Goal: Book appointment/travel/reservation

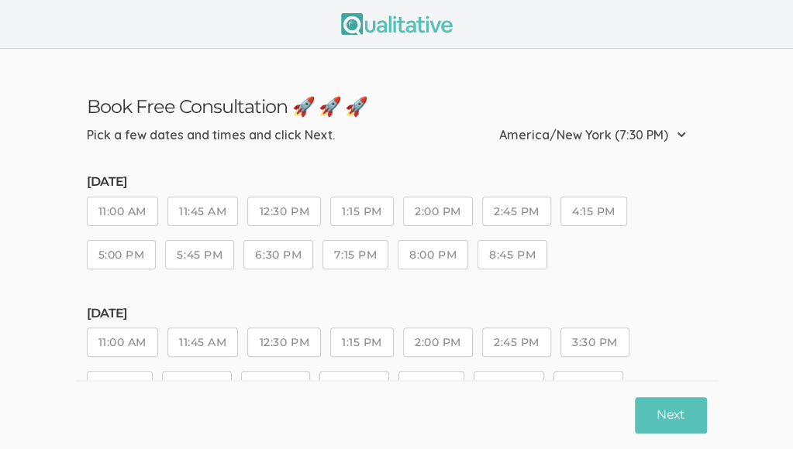
click at [121, 212] on button "11:00 AM" at bounding box center [122, 211] width 71 height 29
click at [684, 413] on button "Next" at bounding box center [670, 415] width 71 height 36
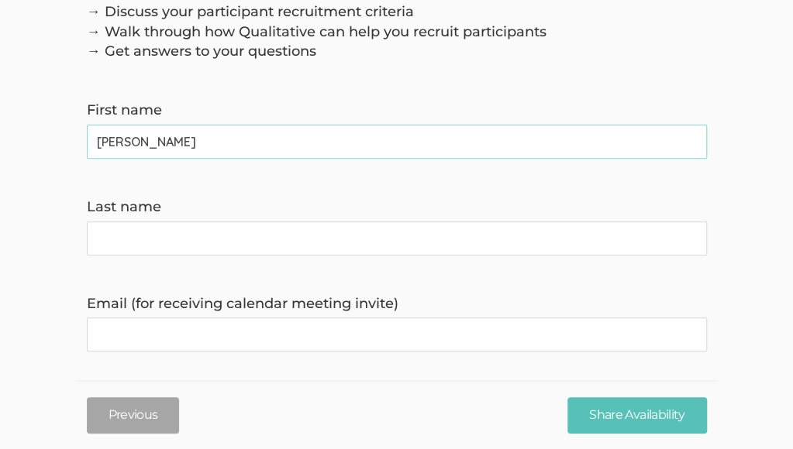
scroll to position [155, 0]
type name "[PERSON_NAME]"
click at [160, 230] on name "Last name" at bounding box center [397, 238] width 620 height 34
type name "[PERSON_NAME]"
click at [160, 331] on invite\) "Email (for receiving calendar meeting invite)" at bounding box center [397, 334] width 620 height 34
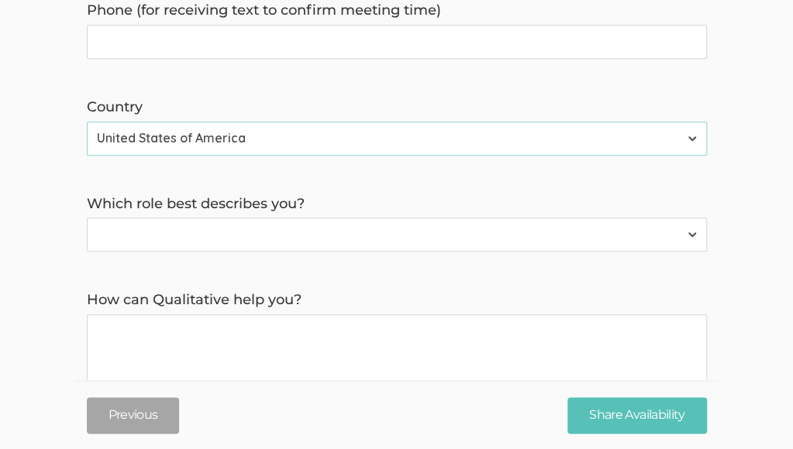
scroll to position [533, 0]
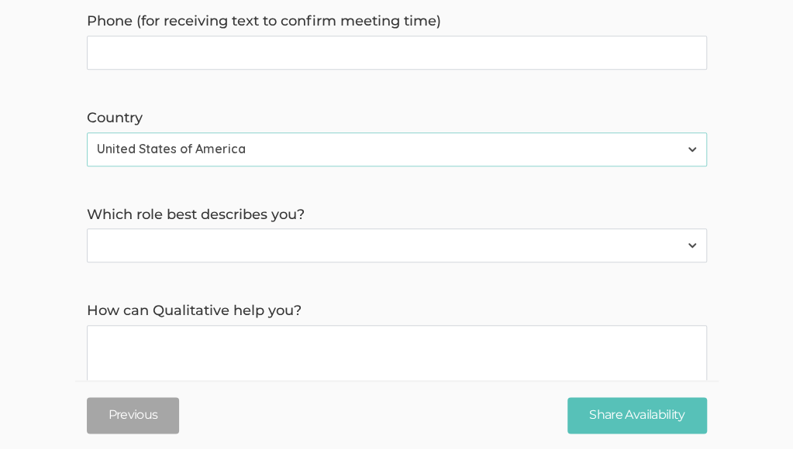
type invite\) "[EMAIL_ADDRESS][DOMAIN_NAME]"
click at [690, 246] on select "Participant Researcher" at bounding box center [397, 246] width 620 height 34
select select "1"
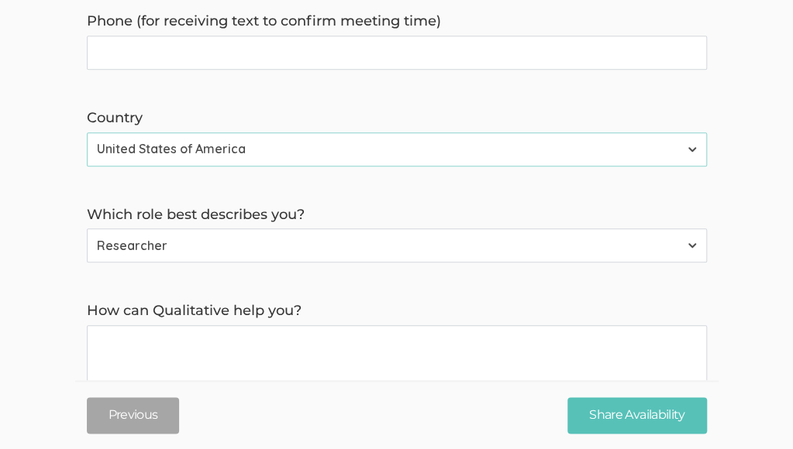
click at [87, 231] on select "Participant Researcher" at bounding box center [397, 246] width 620 height 34
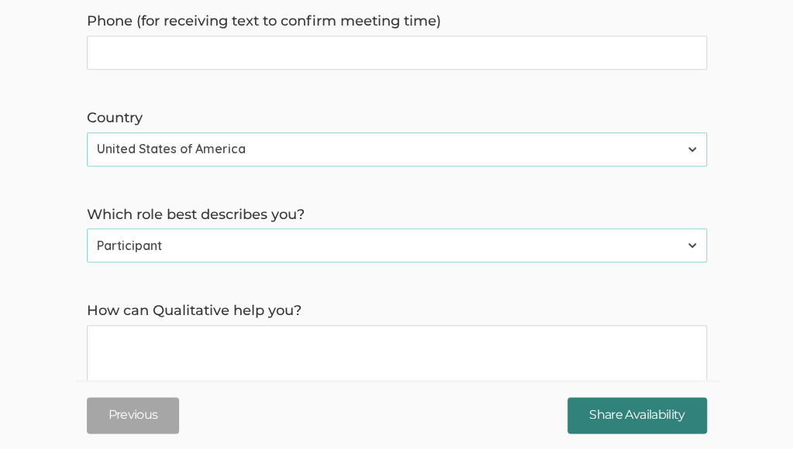
click at [639, 408] on input "Share Availability" at bounding box center [636, 415] width 139 height 36
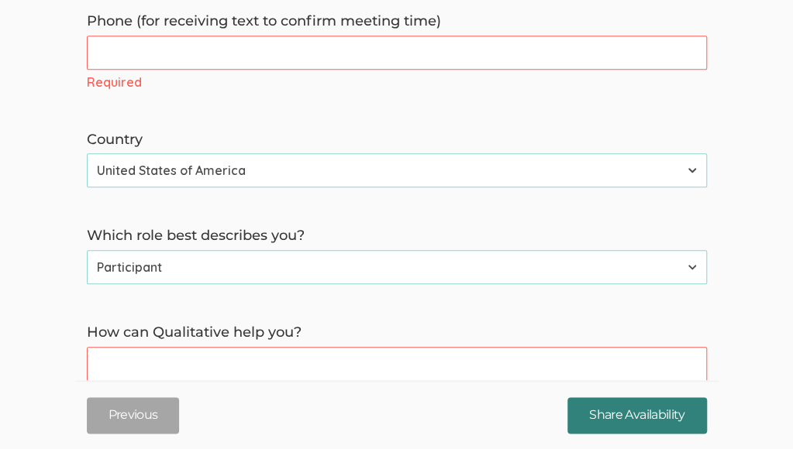
scroll to position [649, 0]
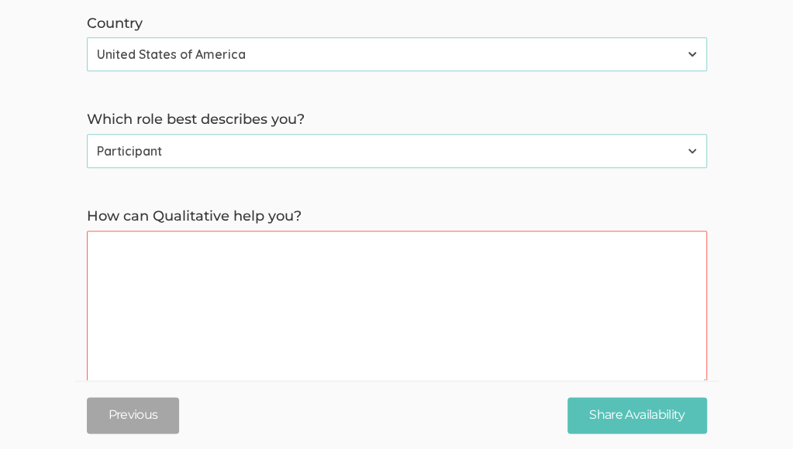
click at [284, 278] on you\? "How can Qualitative help you?" at bounding box center [397, 308] width 620 height 155
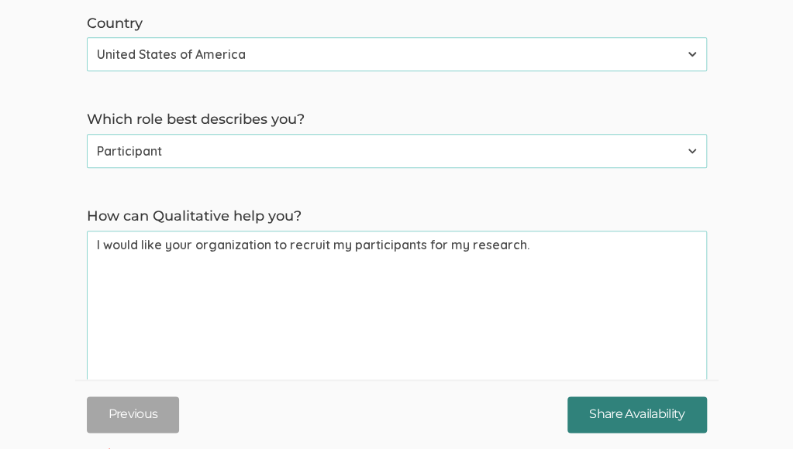
type you\? "I would like your organization to recruit my participants for my research."
click at [636, 415] on input "Share Availability" at bounding box center [636, 415] width 139 height 36
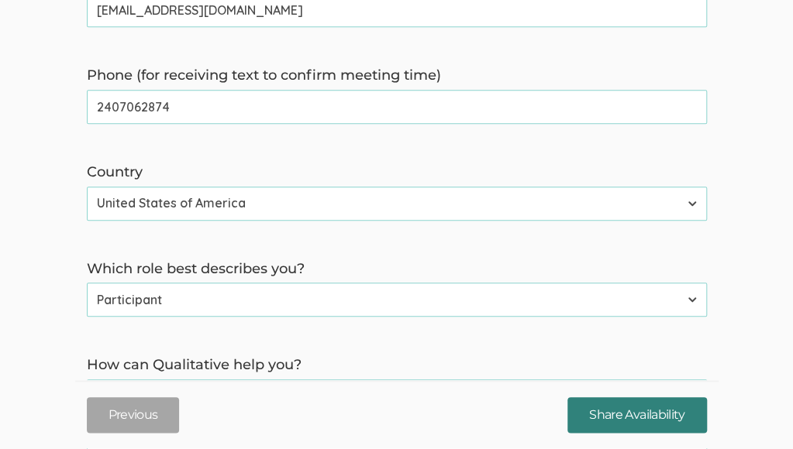
type time\) "2407062874"
click at [627, 411] on input "Share Availability" at bounding box center [636, 415] width 139 height 36
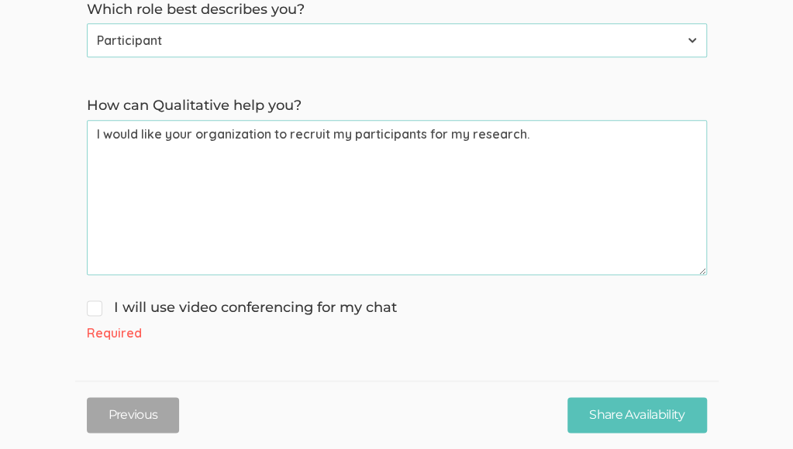
click at [90, 315] on span "I will use video conferencing for my chat" at bounding box center [242, 308] width 310 height 20
click at [90, 311] on input "I will use video conferencing for my chat" at bounding box center [92, 306] width 10 height 10
checkbox input "true"
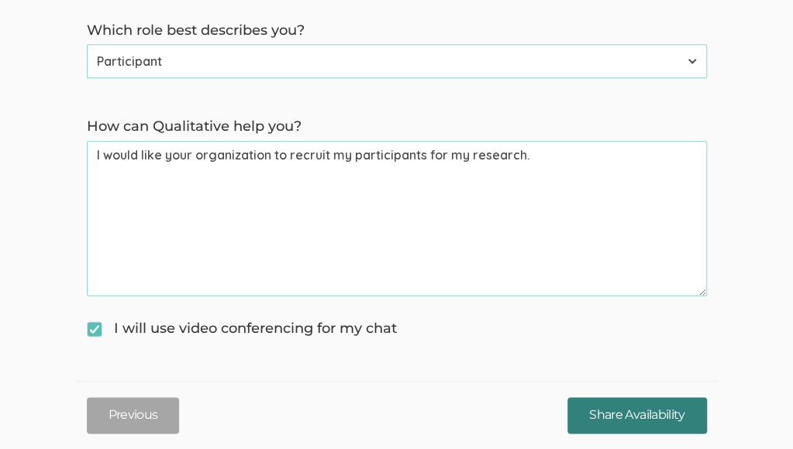
click at [625, 421] on input "Share Availability" at bounding box center [636, 415] width 139 height 36
